Goal: Book appointment/travel/reservation

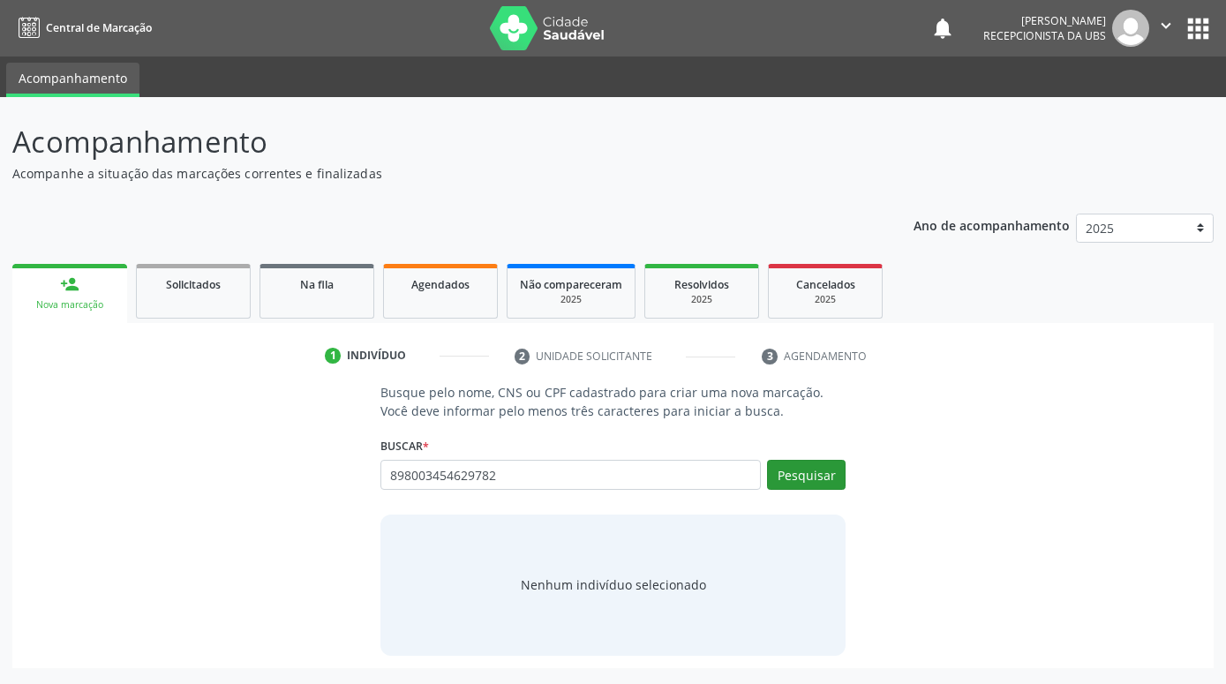
type input "898003454629782"
click at [828, 473] on button "Pesquisar" at bounding box center [806, 475] width 79 height 30
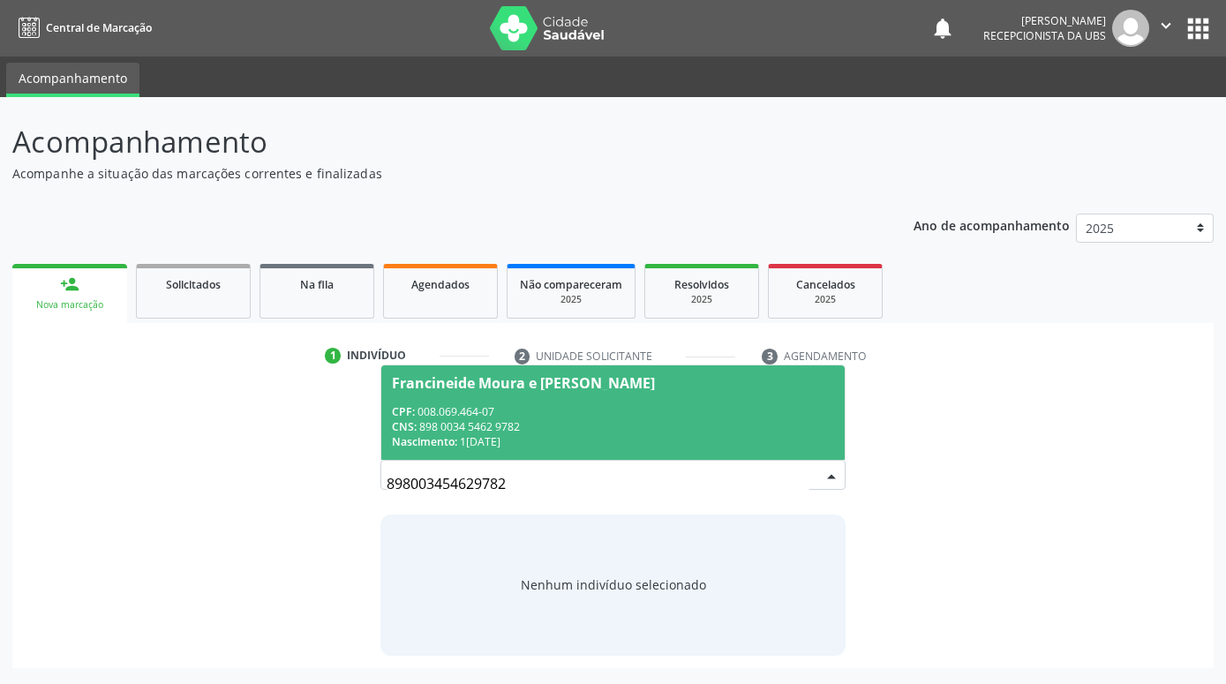
click at [575, 410] on div "CPF: 008.069.464-07" at bounding box center [613, 411] width 442 height 15
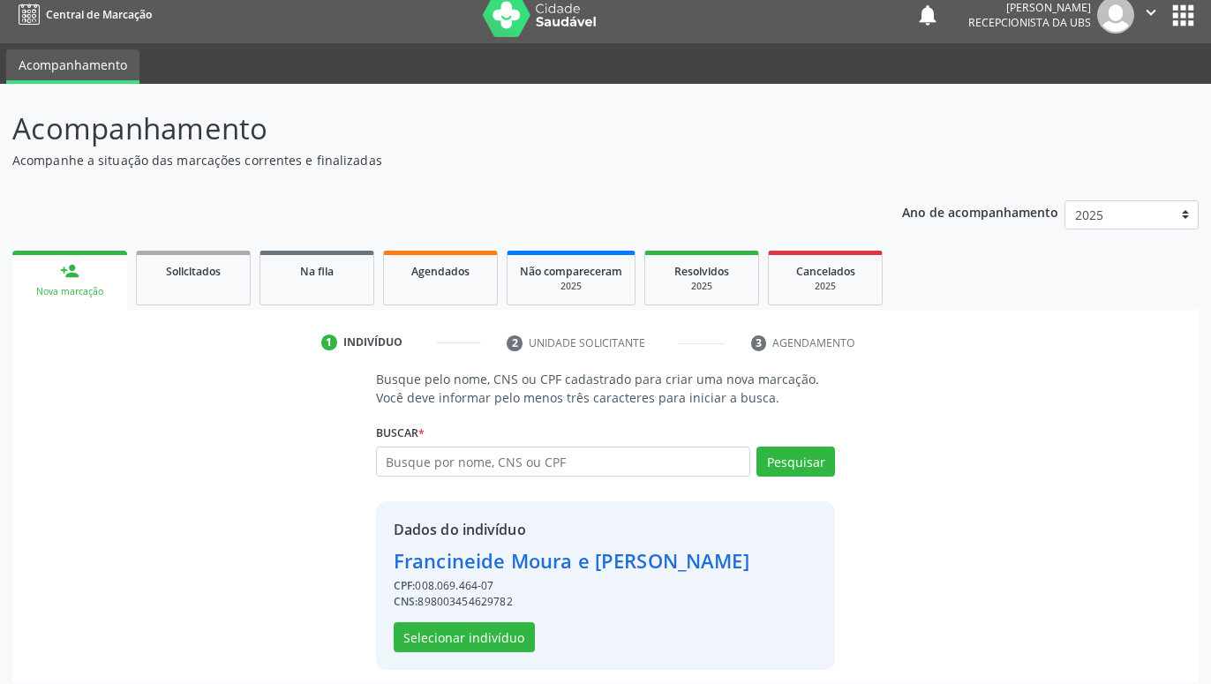
scroll to position [24, 0]
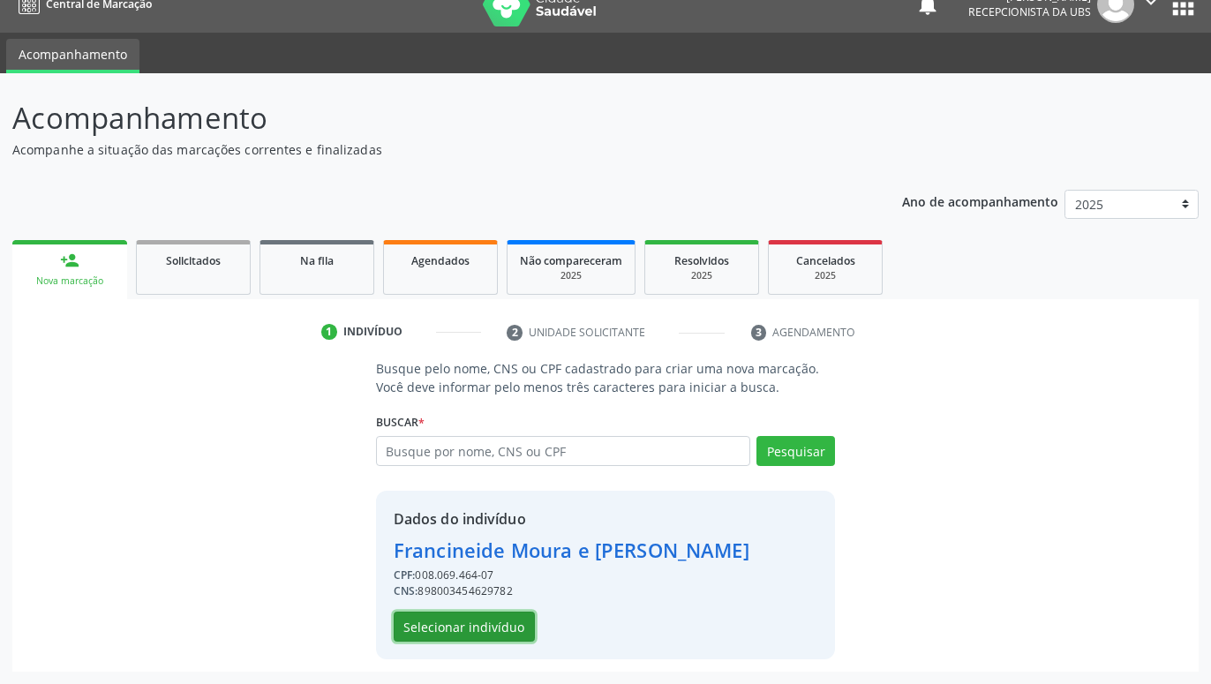
click at [510, 632] on button "Selecionar indivíduo" at bounding box center [464, 627] width 141 height 30
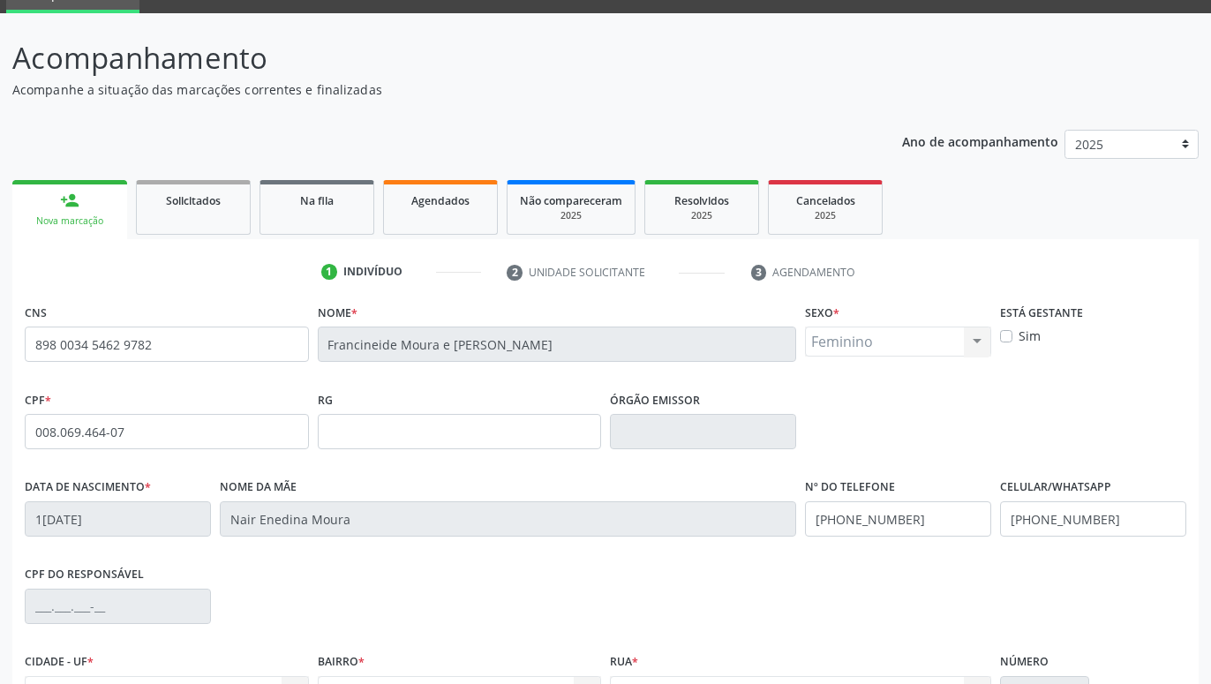
scroll to position [273, 0]
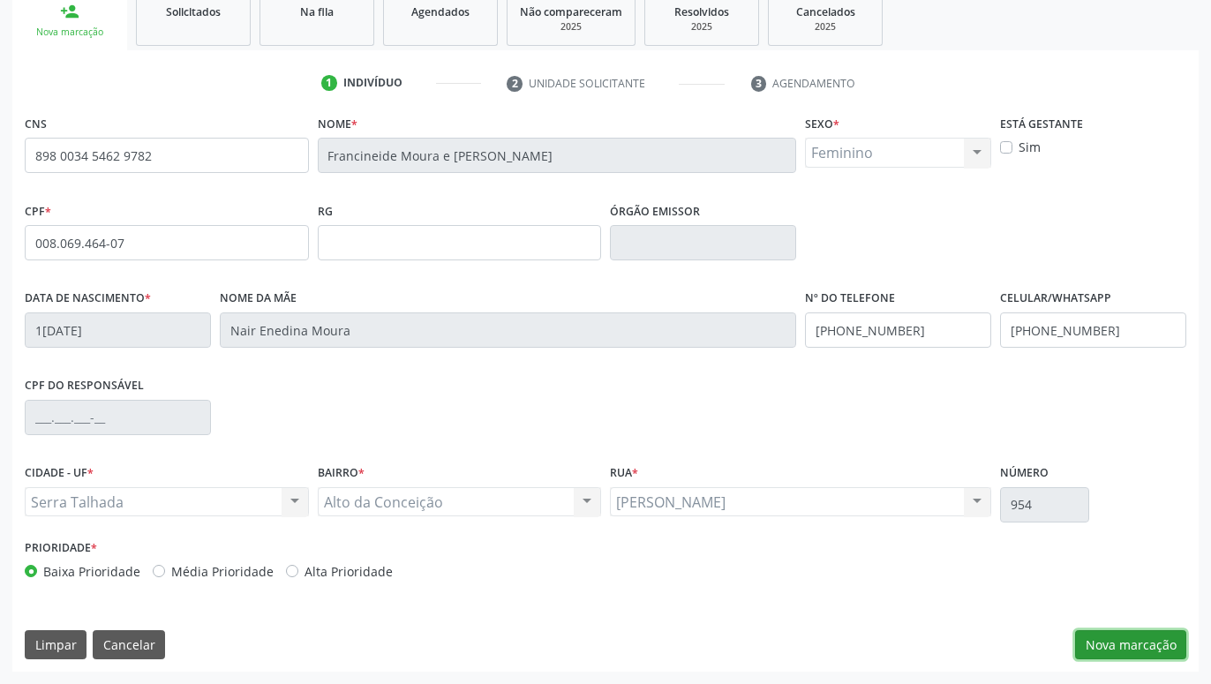
click at [1162, 643] on button "Nova marcação" at bounding box center [1130, 645] width 111 height 30
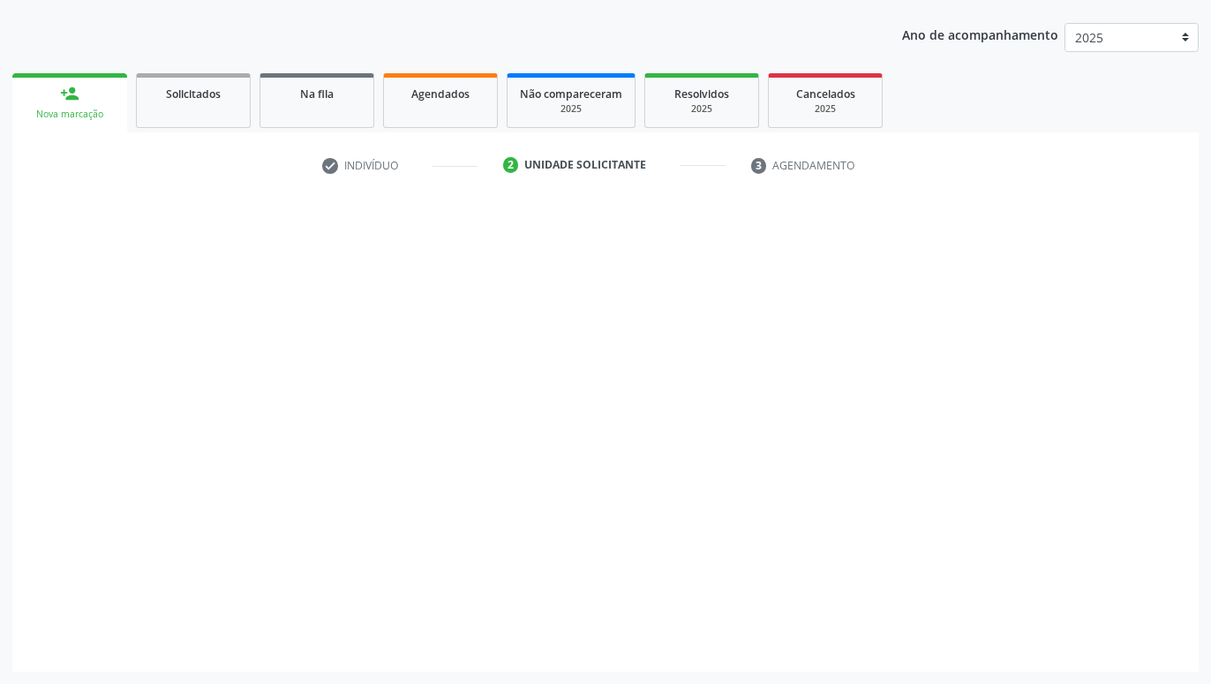
scroll to position [191, 0]
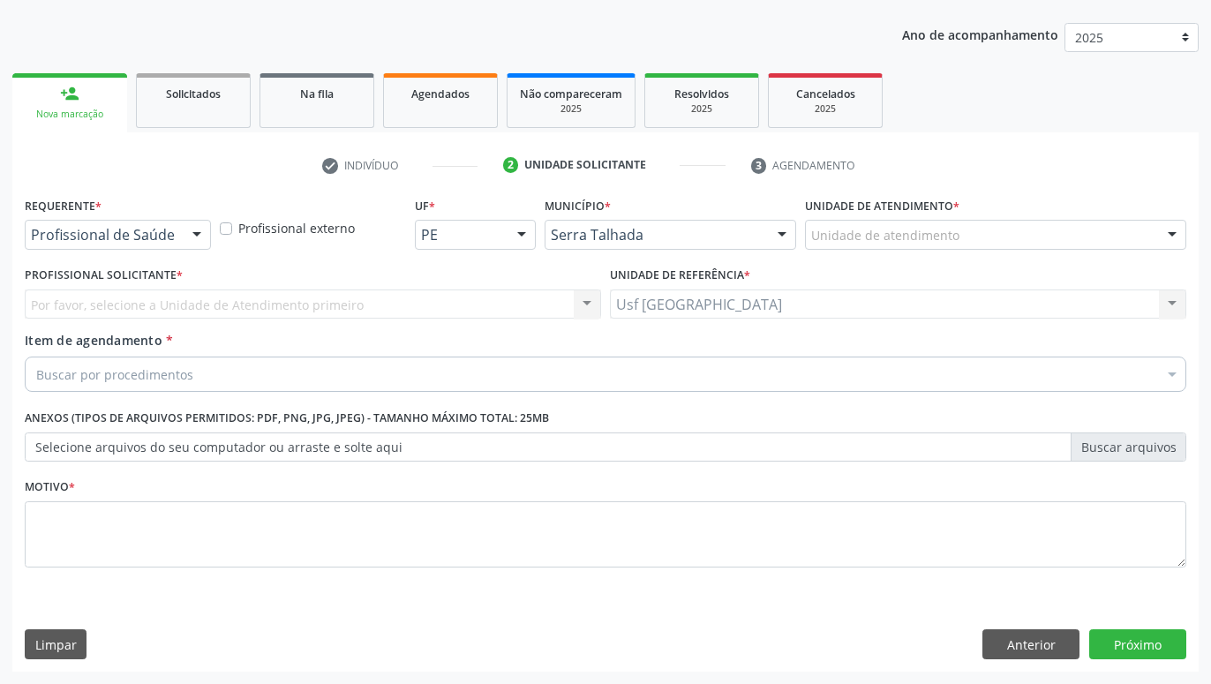
click at [201, 234] on div at bounding box center [197, 236] width 26 height 30
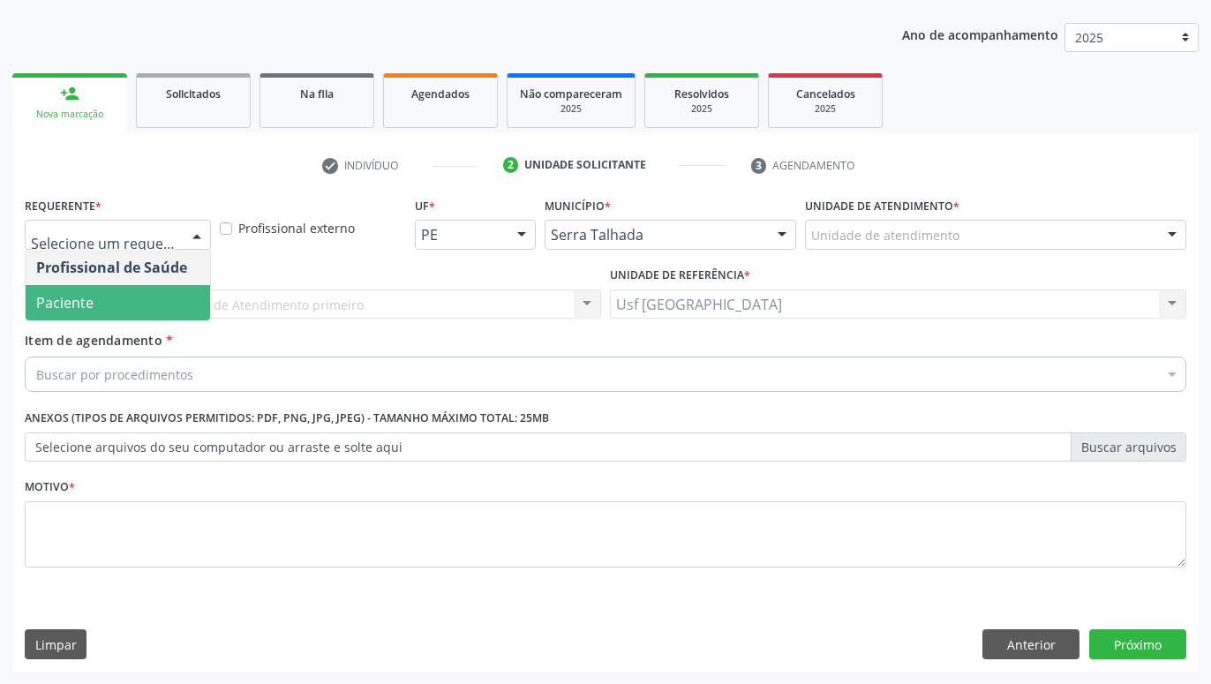
click at [94, 295] on span "Paciente" at bounding box center [118, 302] width 184 height 35
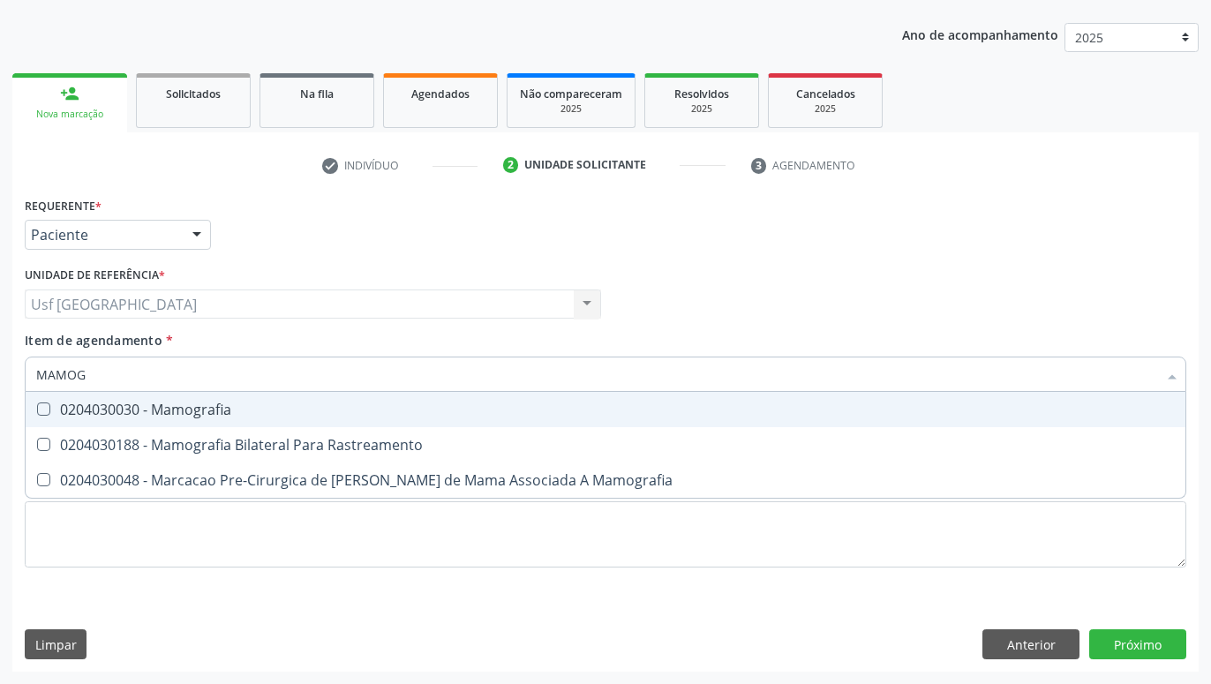
type input "MAMOGR"
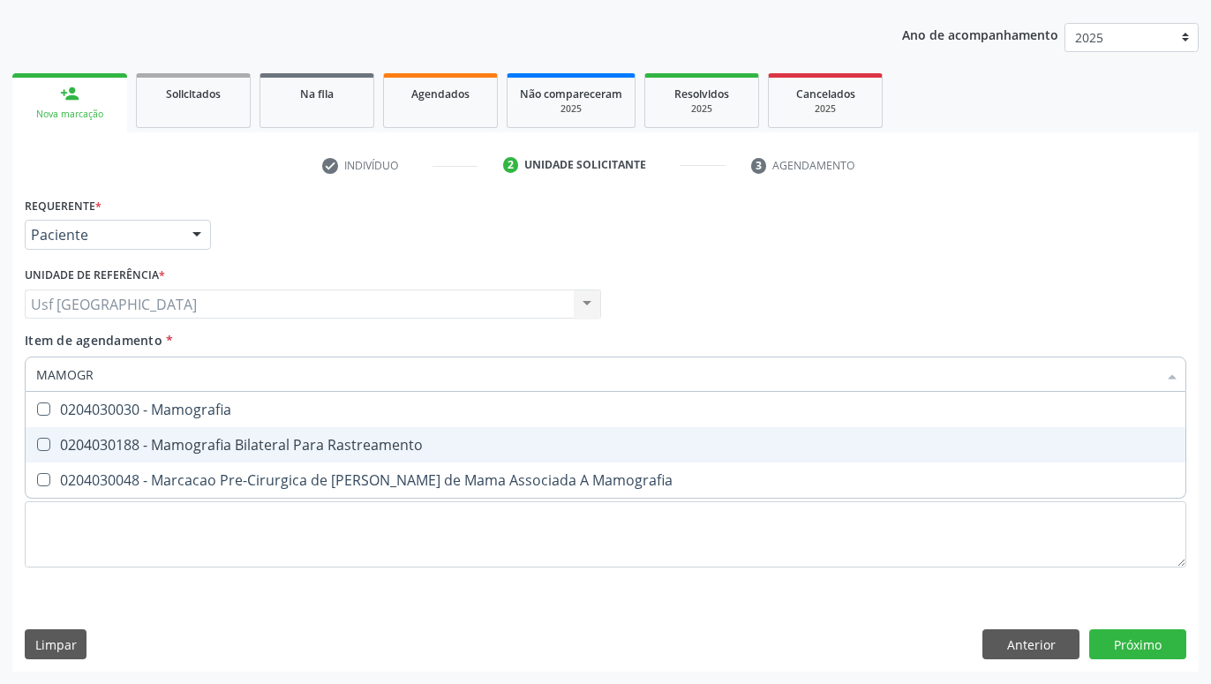
click at [51, 449] on div "0204030188 - Mamografia Bilateral Para Rastreamento" at bounding box center [605, 445] width 1139 height 14
checkbox Rastreamento "true"
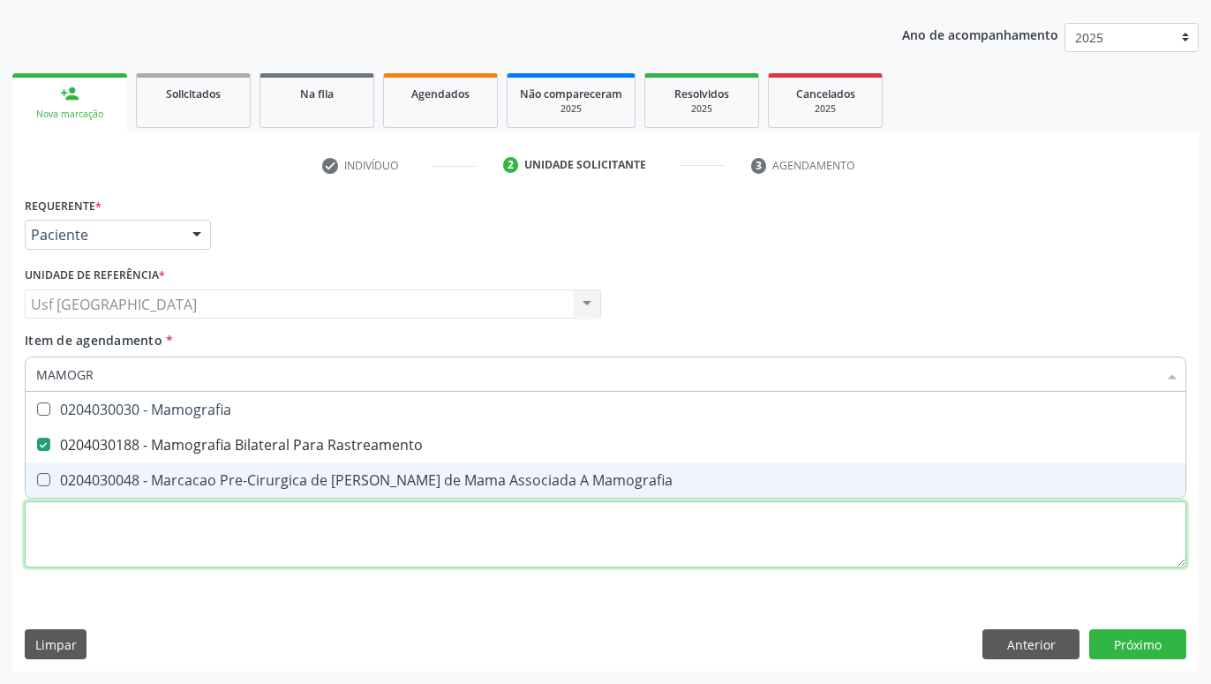
click at [99, 547] on textarea at bounding box center [605, 534] width 1161 height 67
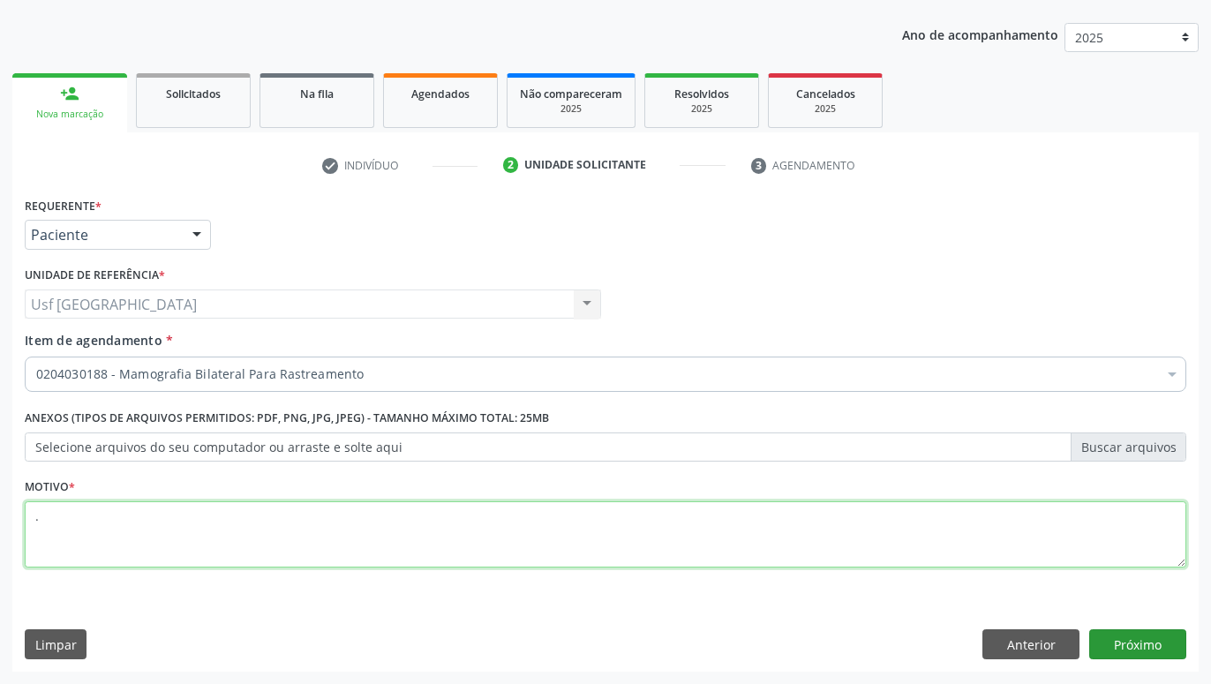
type textarea "."
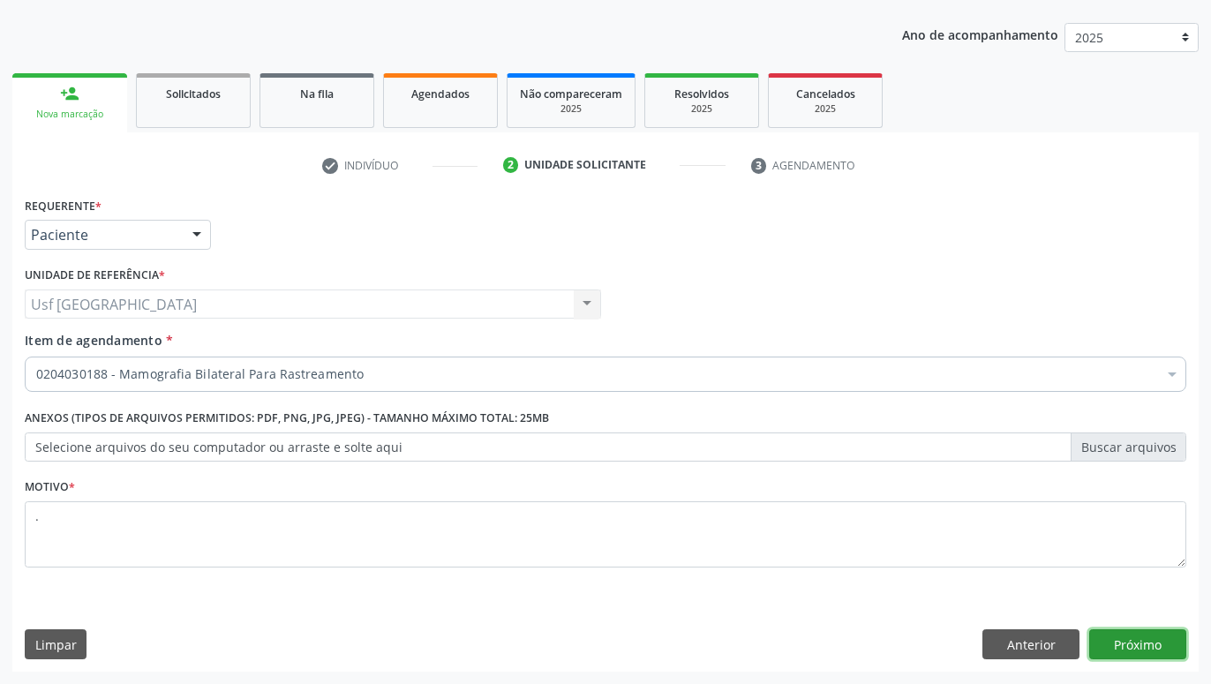
click at [1132, 641] on button "Próximo" at bounding box center [1137, 644] width 97 height 30
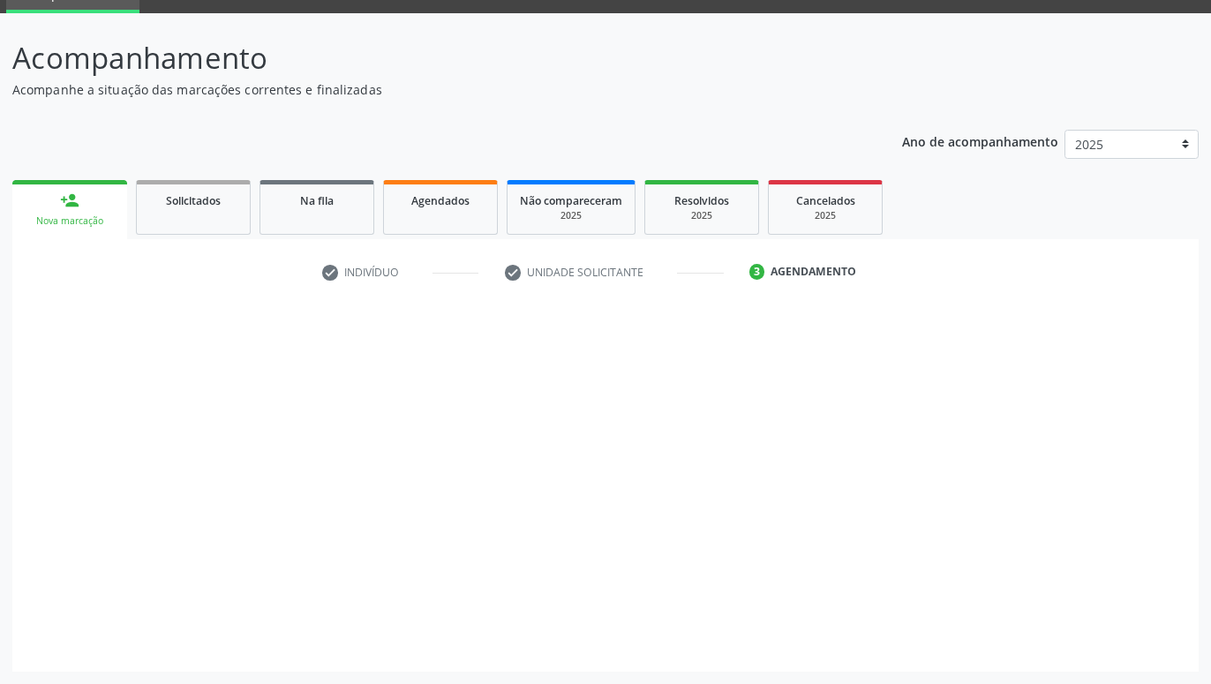
scroll to position [84, 0]
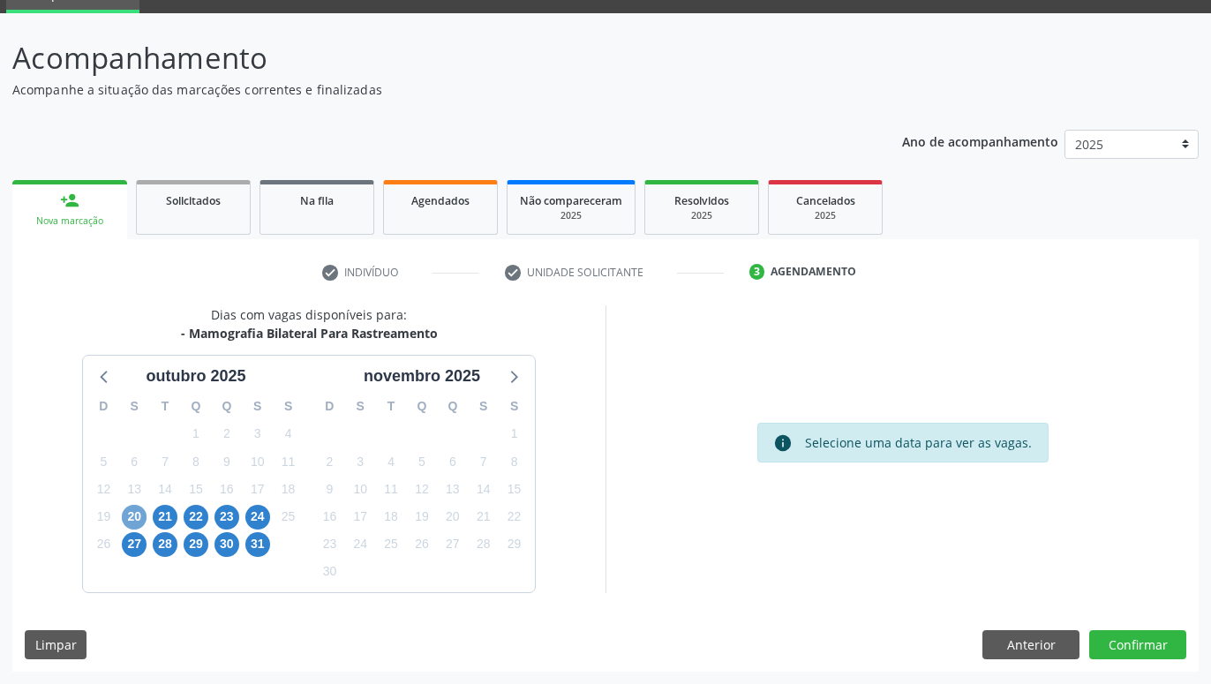
click at [139, 522] on span "20" at bounding box center [134, 517] width 25 height 25
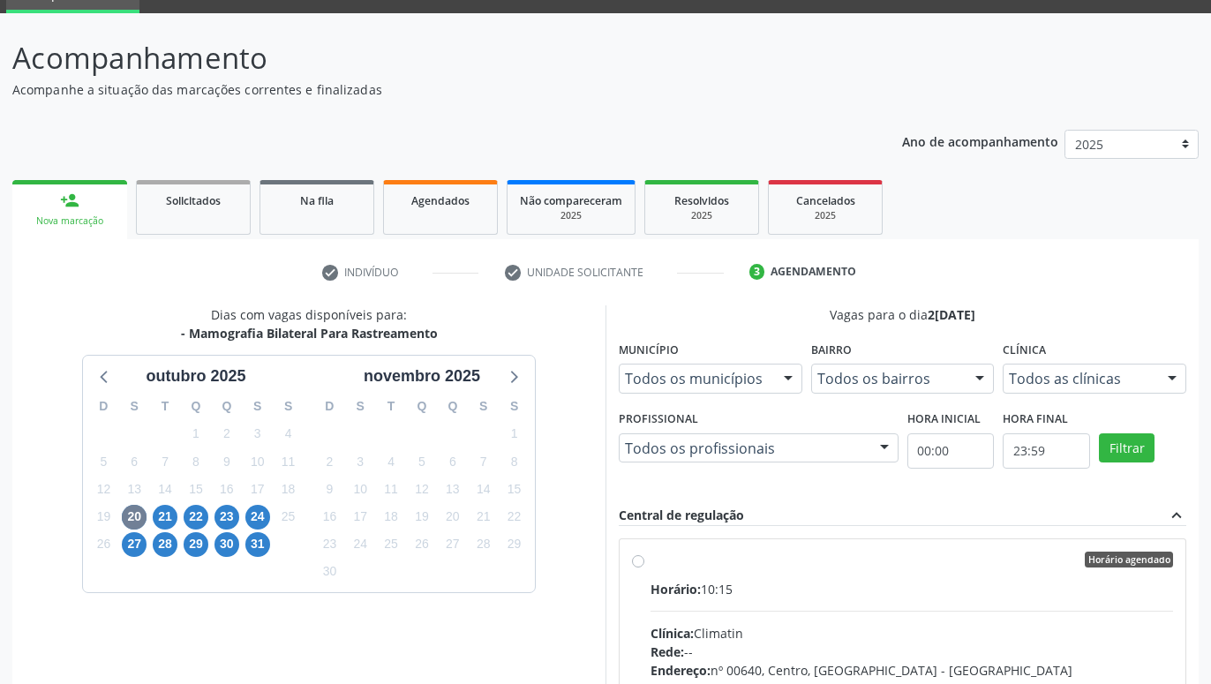
click at [646, 559] on div "Horário agendado Horário: 10:15 Clínica: Climatin Rede: -- Endereço: nº 00640, …" at bounding box center [902, 687] width 541 height 271
radio input "true"
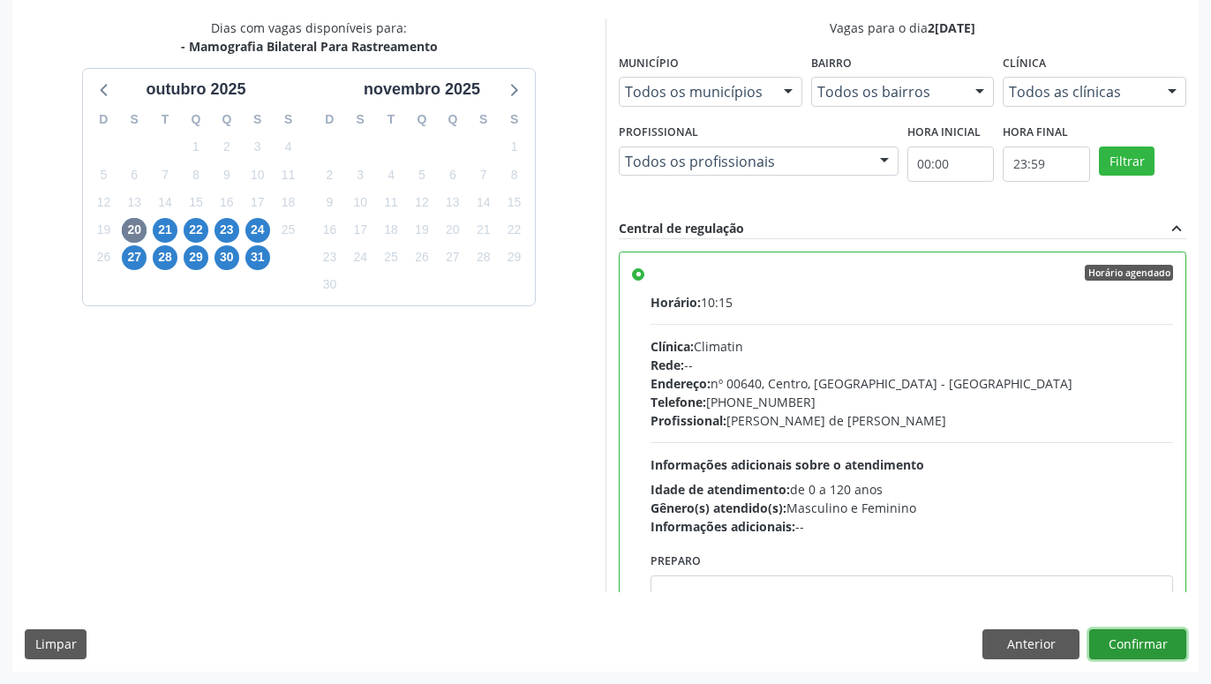
click at [1179, 640] on button "Confirmar" at bounding box center [1137, 644] width 97 height 30
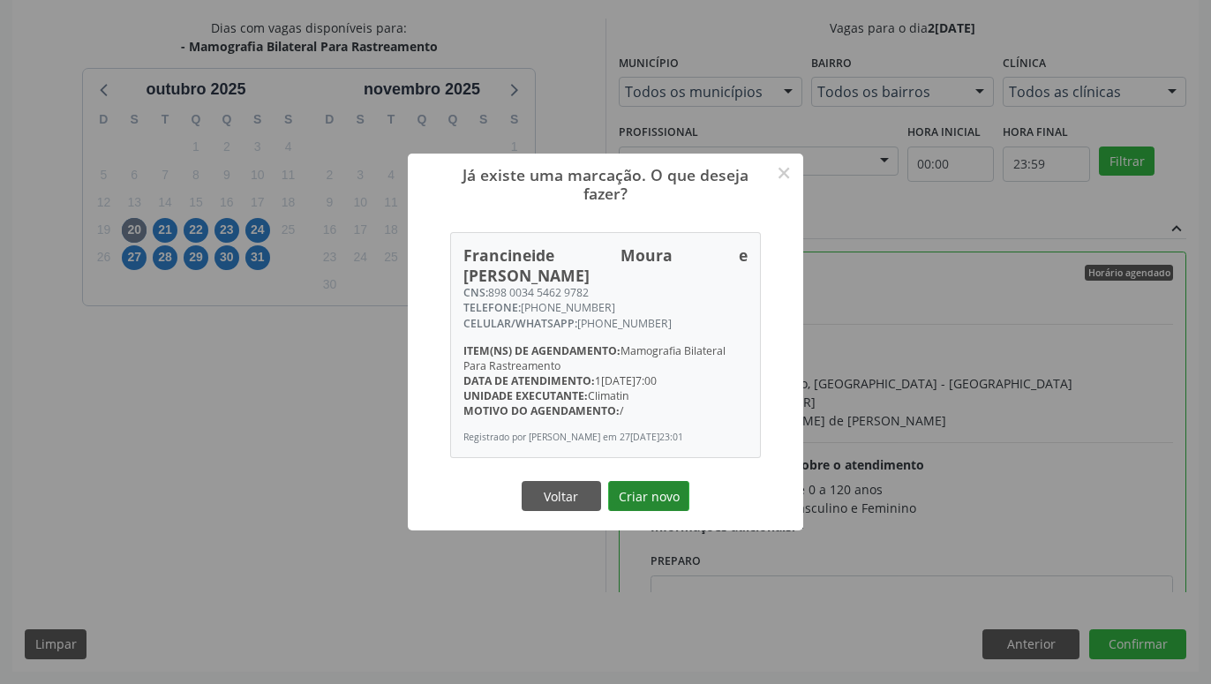
click at [641, 498] on button "Criar novo" at bounding box center [648, 496] width 81 height 30
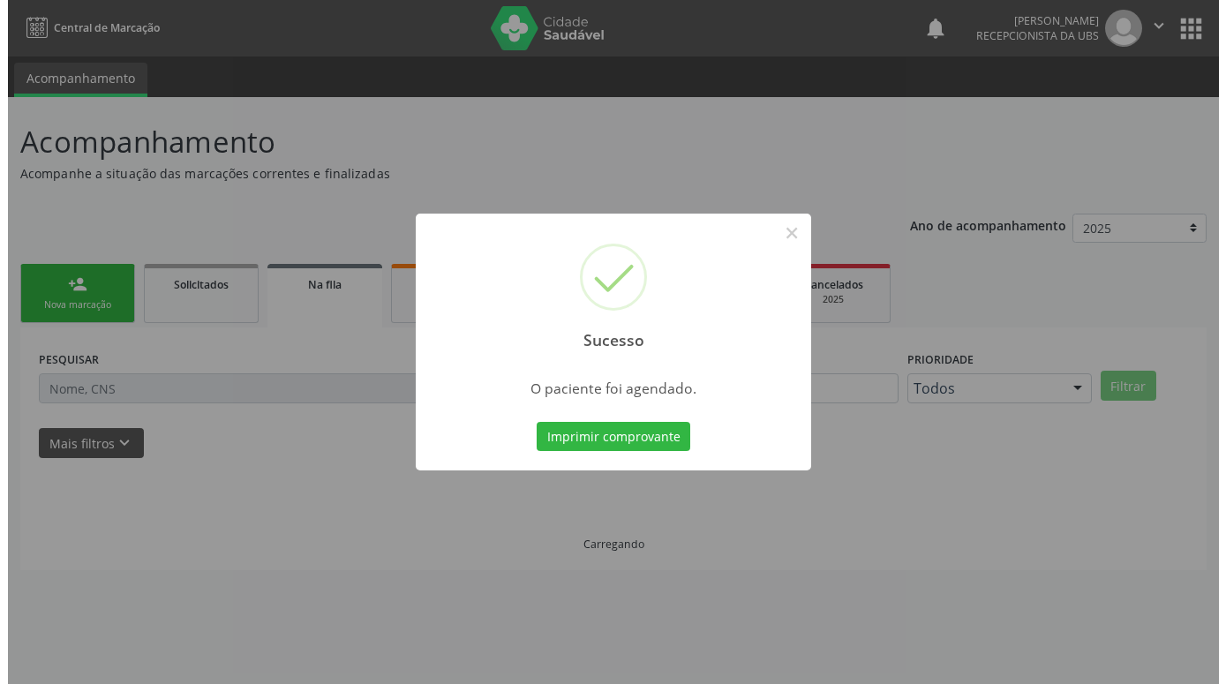
scroll to position [0, 0]
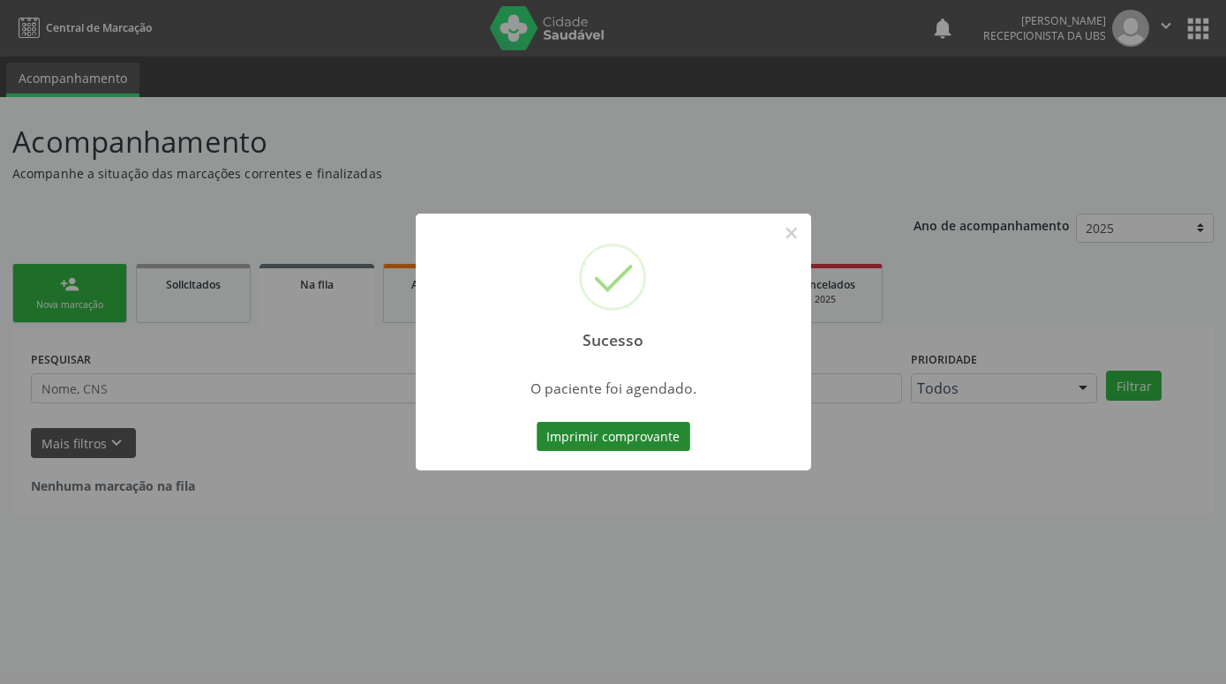
click at [591, 438] on button "Imprimir comprovante" at bounding box center [614, 437] width 154 height 30
